Goal: Register for event/course

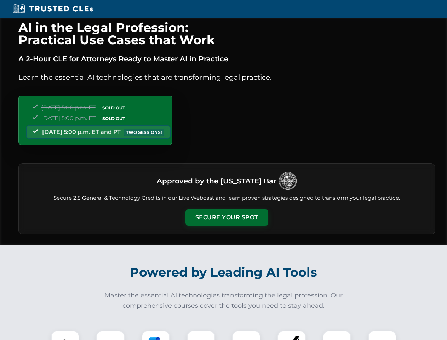
click at [227, 217] on button "Secure Your Spot" at bounding box center [227, 217] width 83 height 16
click at [65, 335] on img at bounding box center [65, 345] width 21 height 21
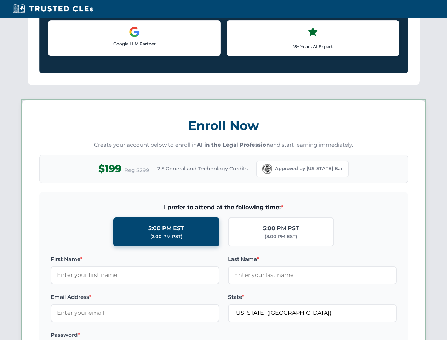
click at [156, 335] on label "Password *" at bounding box center [135, 335] width 169 height 9
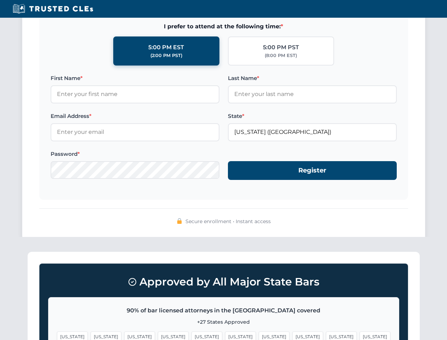
click at [326, 335] on span "[US_STATE]" at bounding box center [341, 337] width 31 height 10
